Goal: Task Accomplishment & Management: Complete application form

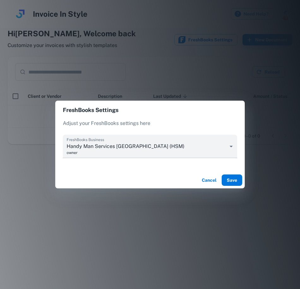
click at [232, 180] on button "Save" at bounding box center [231, 179] width 20 height 11
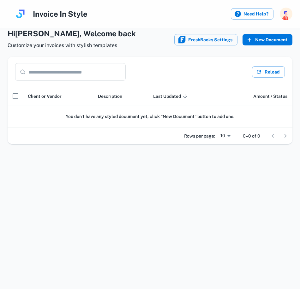
click at [264, 39] on button "New Document" at bounding box center [267, 39] width 50 height 11
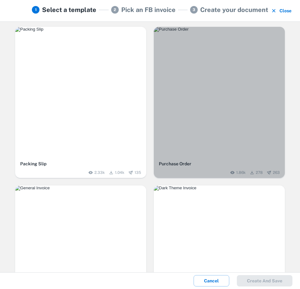
click at [211, 32] on img "button" at bounding box center [219, 29] width 131 height 5
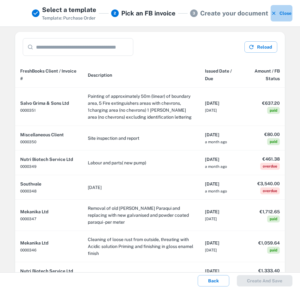
click at [280, 13] on button "Close" at bounding box center [281, 13] width 22 height 16
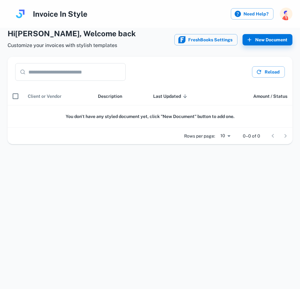
click at [50, 97] on span "Client or Vendor" at bounding box center [45, 96] width 34 height 8
click at [47, 74] on input "text" at bounding box center [76, 72] width 97 height 18
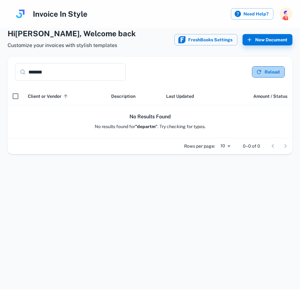
click at [270, 72] on button "Reload" at bounding box center [268, 71] width 33 height 11
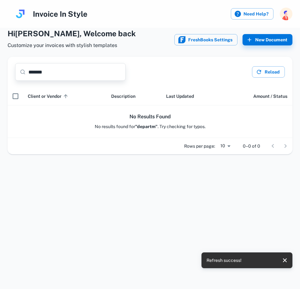
click at [63, 79] on input "*******" at bounding box center [76, 72] width 97 height 18
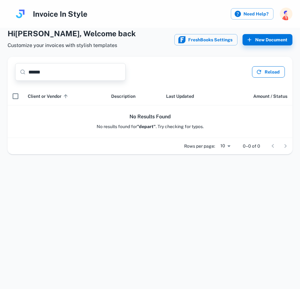
click at [268, 73] on button "Reload" at bounding box center [268, 71] width 33 height 11
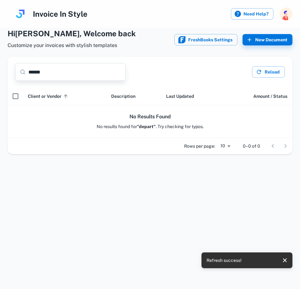
drag, startPoint x: 79, startPoint y: 77, endPoint x: 19, endPoint y: 79, distance: 59.9
click at [19, 79] on div "​ ****** ​" at bounding box center [70, 72] width 110 height 18
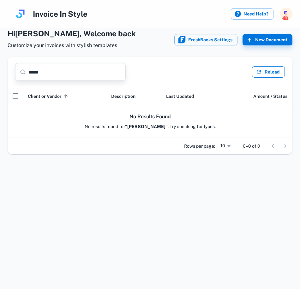
type input "*****"
click at [264, 70] on button "Reload" at bounding box center [268, 71] width 33 height 11
click at [205, 37] on button "FreshBooks Settings" at bounding box center [205, 39] width 63 height 11
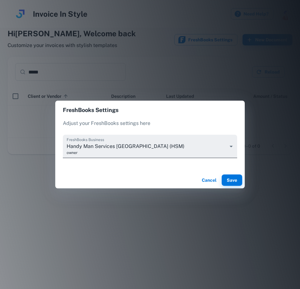
click at [225, 146] on body "Invoice In Style Need Help? Hi Victor , Welcome back Customize your invoices wi…" at bounding box center [150, 144] width 300 height 289
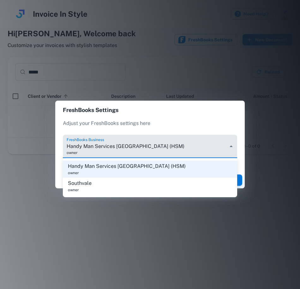
click at [127, 169] on span "Handy Man Services [GEOGRAPHIC_DATA] (HSM)" at bounding box center [127, 166] width 118 height 8
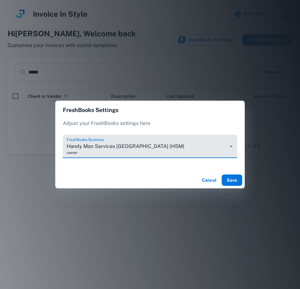
click at [228, 185] on button "Save" at bounding box center [231, 179] width 20 height 11
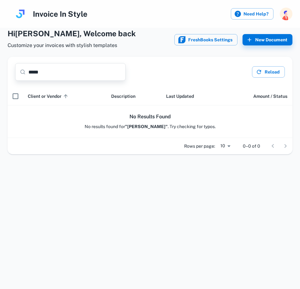
drag, startPoint x: 57, startPoint y: 71, endPoint x: -2, endPoint y: 62, distance: 59.6
click at [0, 62] on html "Invoice In Style Need Help? Hi Victor , Welcome back Customize your invoices wi…" at bounding box center [150, 144] width 300 height 289
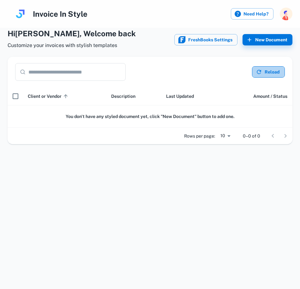
click at [257, 74] on icon "button" at bounding box center [258, 72] width 6 height 6
click at [43, 73] on input "text" at bounding box center [76, 72] width 97 height 18
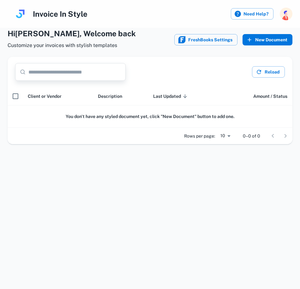
click at [251, 40] on icon "button" at bounding box center [249, 40] width 6 height 6
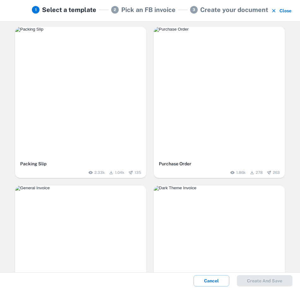
click at [252, 32] on img "button" at bounding box center [219, 29] width 131 height 5
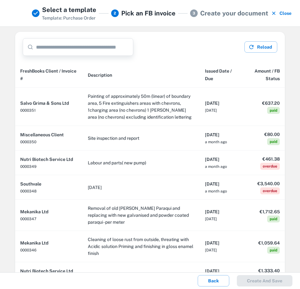
click at [45, 48] on input "text" at bounding box center [84, 47] width 97 height 18
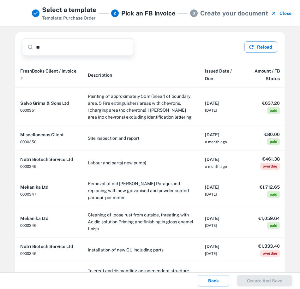
type input "*"
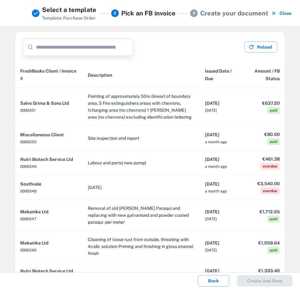
click at [282, 13] on button "Close" at bounding box center [281, 13] width 22 height 16
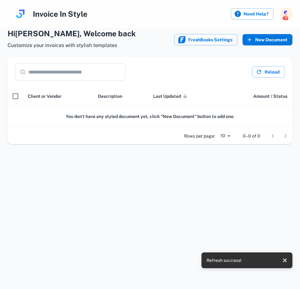
click at [265, 37] on button "New Document" at bounding box center [267, 39] width 50 height 11
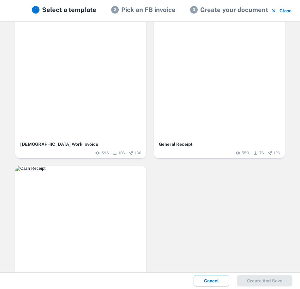
scroll to position [377, 0]
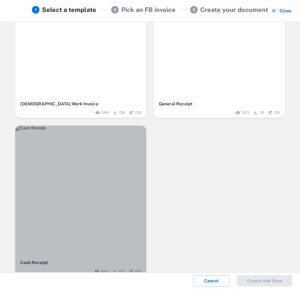
click at [102, 131] on img "button" at bounding box center [80, 127] width 131 height 5
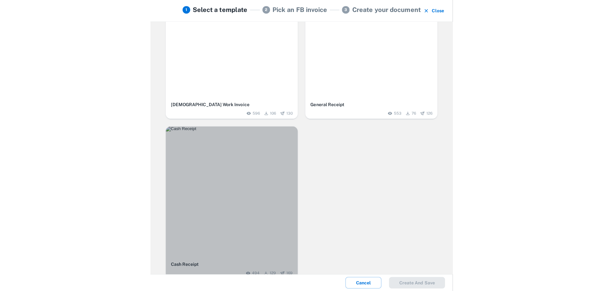
scroll to position [0, 0]
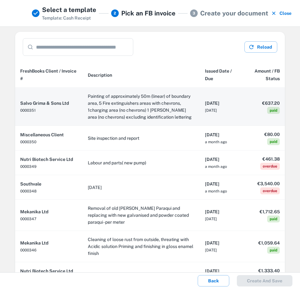
click at [94, 109] on td "Painting of approximately 50m (linear) of boundary area, 5 Fire extinguishers a…" at bounding box center [141, 107] width 117 height 38
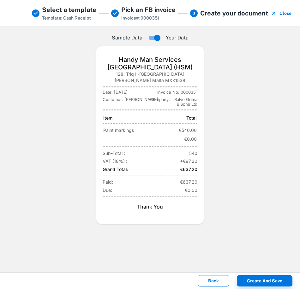
click at [212, 279] on button "Back" at bounding box center [213, 280] width 32 height 11
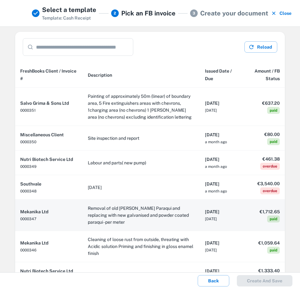
click at [163, 221] on td "Removal of old [PERSON_NAME] Paraqui and replacing with new galvanised and powd…" at bounding box center [141, 215] width 117 height 31
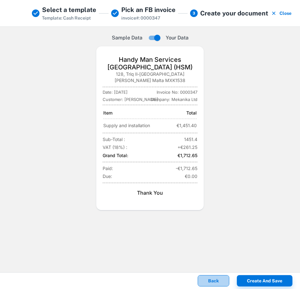
click at [216, 282] on button "Back" at bounding box center [213, 280] width 32 height 11
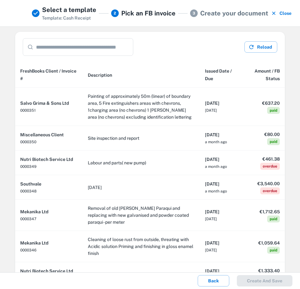
click at [288, 14] on button "Close" at bounding box center [281, 13] width 22 height 16
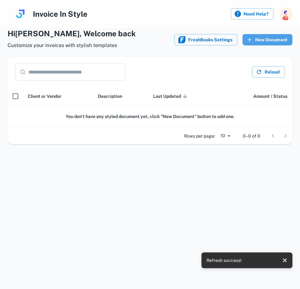
click at [260, 41] on button "New Document" at bounding box center [267, 39] width 50 height 11
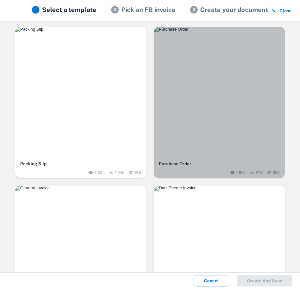
click at [230, 32] on img "button" at bounding box center [219, 29] width 131 height 5
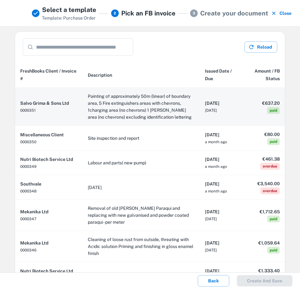
click at [119, 111] on td "Painting of approximately 50m (linear) of boundary area, 5 Fire extinguishers a…" at bounding box center [141, 107] width 117 height 38
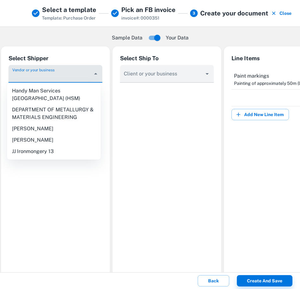
click at [77, 78] on input "Vendor or your business" at bounding box center [50, 77] width 79 height 12
click at [60, 105] on li "DEPARTMENT OF METALLURGY & MATERIALS ENGINEERING" at bounding box center [54, 113] width 94 height 19
type input "**********"
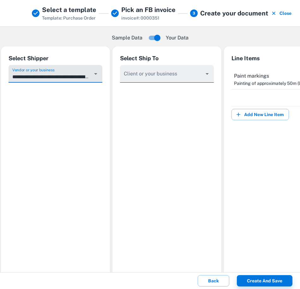
click at [181, 77] on input "Vendor or your business" at bounding box center [161, 77] width 79 height 12
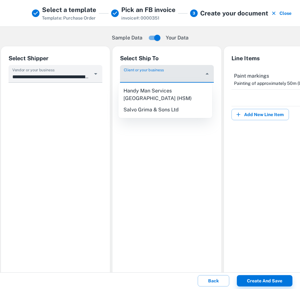
click at [157, 92] on li "Handy Man Services [GEOGRAPHIC_DATA] (HSM)" at bounding box center [165, 94] width 94 height 19
type input "**********"
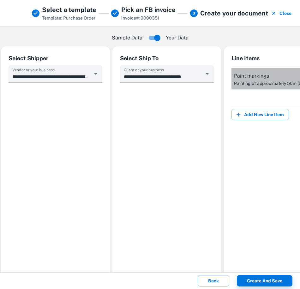
click at [252, 81] on p "Painting of approximately 50m (linear) of boundary area, 5 Fire extinguishers a…" at bounding box center [274, 83] width 81 height 7
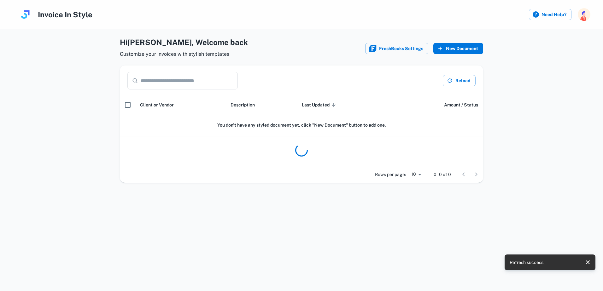
click at [447, 47] on button "New Document" at bounding box center [458, 48] width 50 height 11
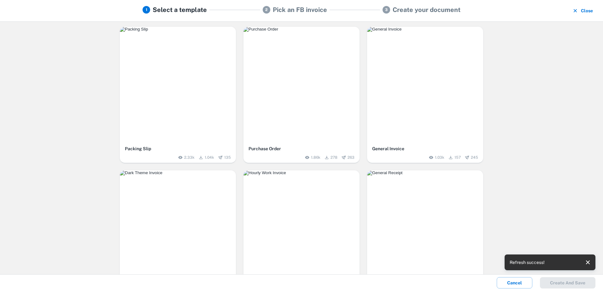
click at [303, 32] on img "button" at bounding box center [301, 29] width 116 height 5
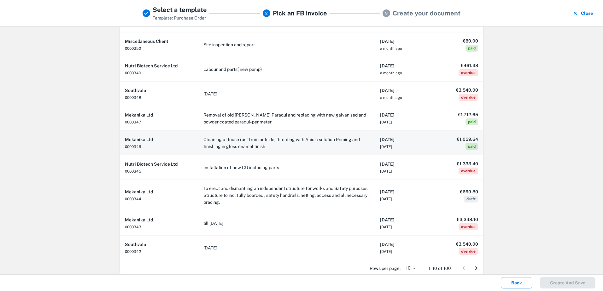
scroll to position [86, 0]
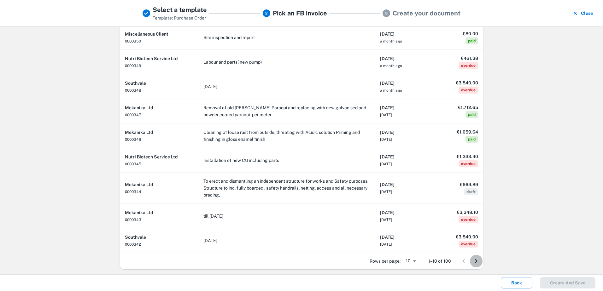
click at [475, 263] on icon "Go to next page" at bounding box center [476, 262] width 8 height 8
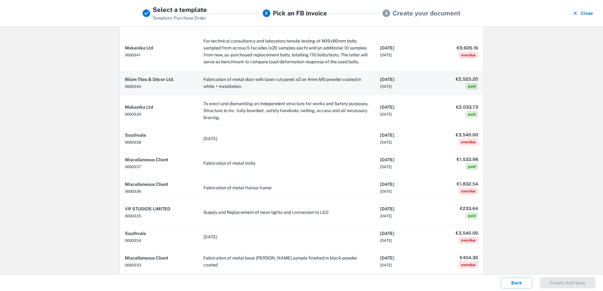
scroll to position [0, 0]
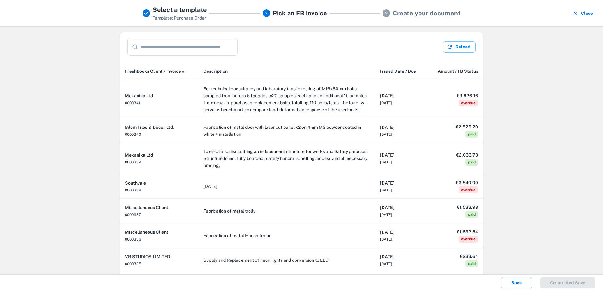
click at [167, 46] on input "text" at bounding box center [189, 47] width 97 height 18
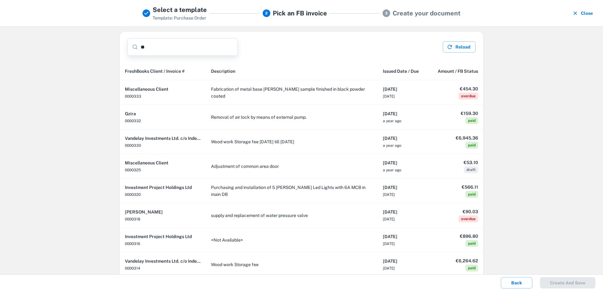
type input "*"
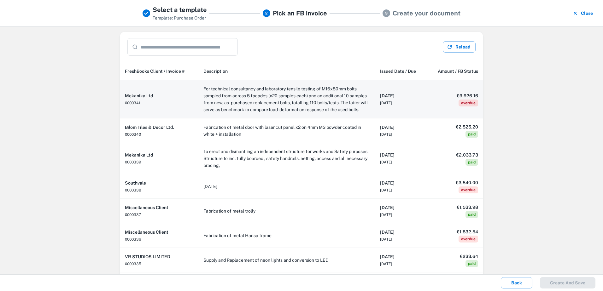
click at [252, 102] on td "For technical consultancy and laboratory tensile testing of M16x80mm bolts samp…" at bounding box center [286, 99] width 177 height 38
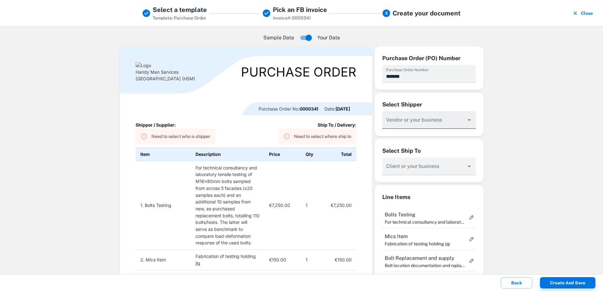
click at [457, 123] on input "Vendor or your business" at bounding box center [424, 123] width 79 height 12
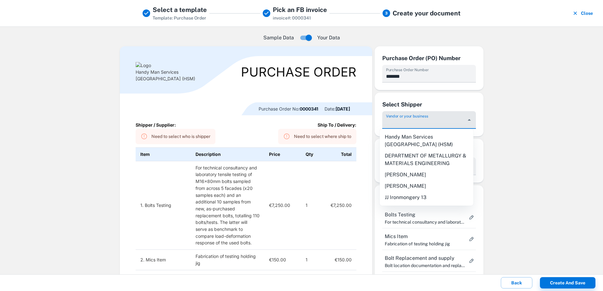
click at [393, 153] on li "DEPARTMENT OF METALLURGY & MATERIALS ENGINEERING" at bounding box center [427, 159] width 94 height 19
type input "**********"
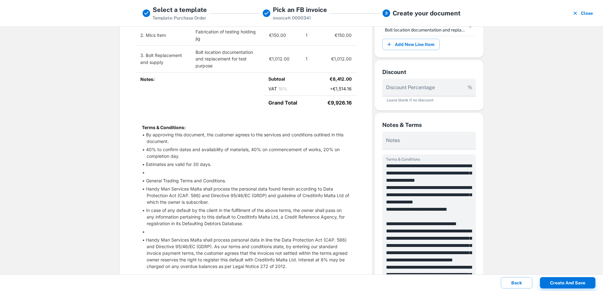
scroll to position [221, 0]
